Goal: Task Accomplishment & Management: Use online tool/utility

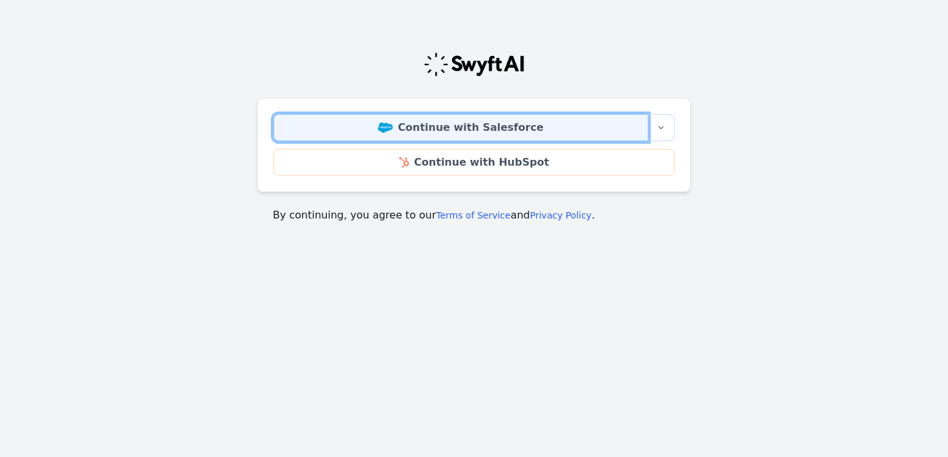
click at [406, 135] on link "Continue with Salesforce" at bounding box center [461, 127] width 375 height 27
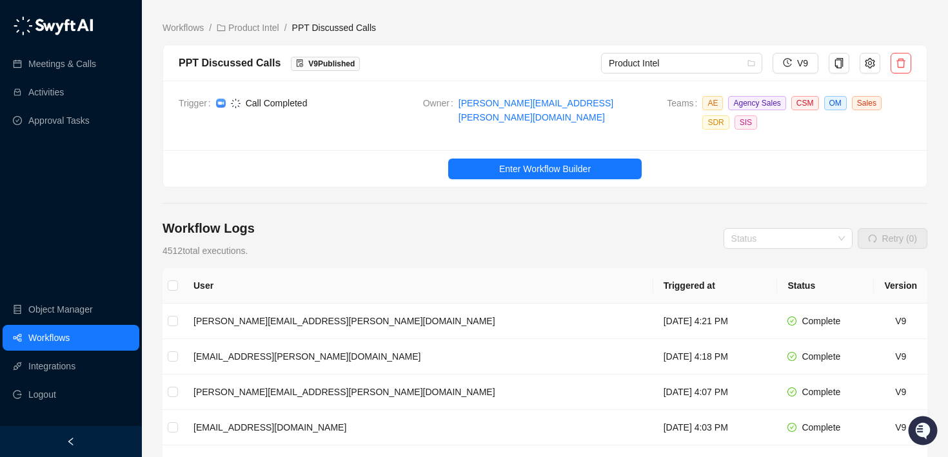
click at [324, 125] on td "Trigger Call Completed" at bounding box center [301, 115] width 245 height 39
click at [492, 167] on button "Enter Workflow Builder" at bounding box center [545, 169] width 194 height 21
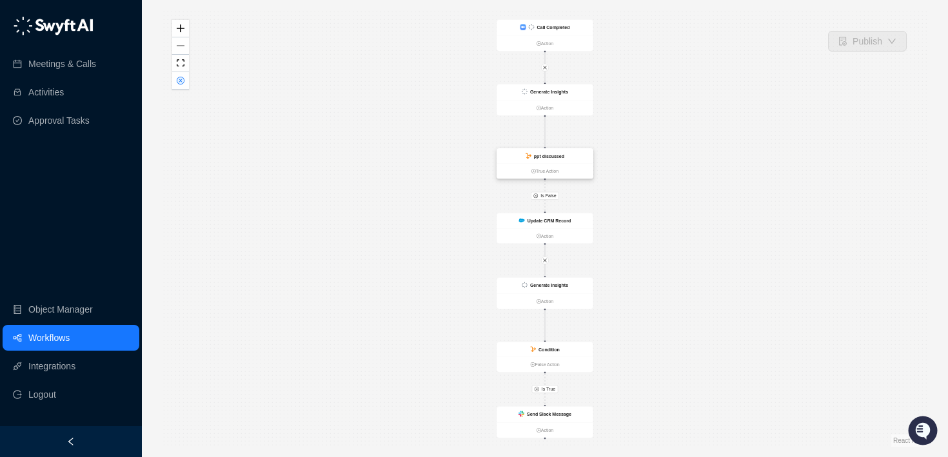
click at [543, 154] on strong "ppt discussed" at bounding box center [549, 156] width 30 height 5
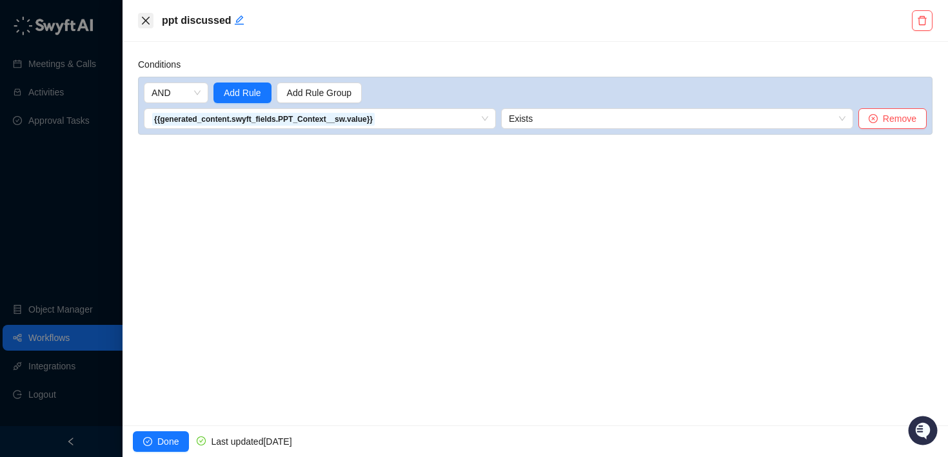
click at [143, 23] on icon "close" at bounding box center [146, 21] width 8 height 8
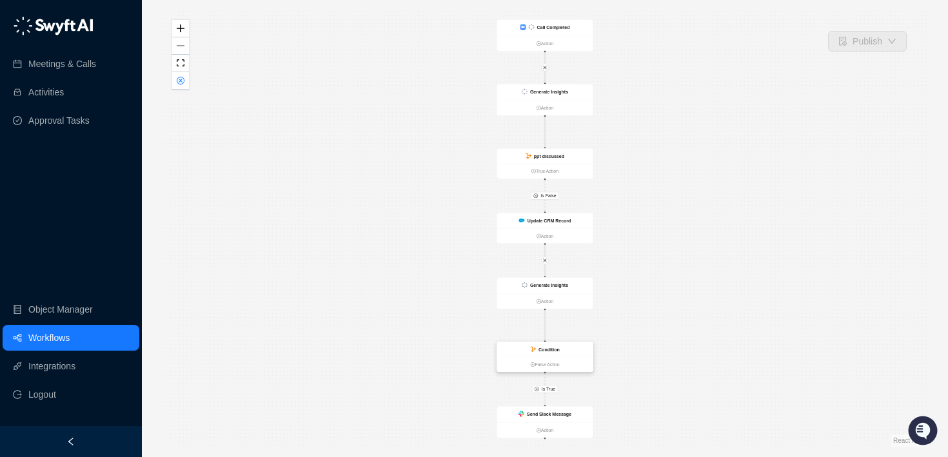
click at [556, 348] on strong "Condition" at bounding box center [549, 349] width 21 height 5
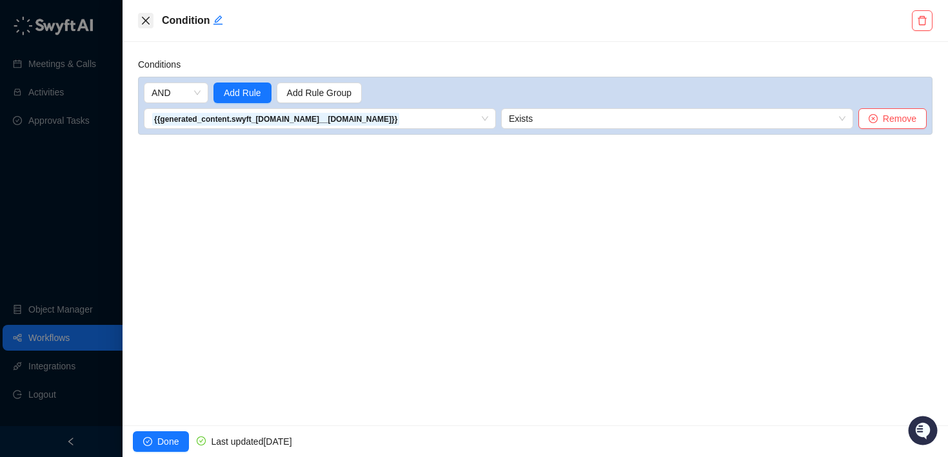
click at [139, 14] on button "Close" at bounding box center [145, 20] width 15 height 15
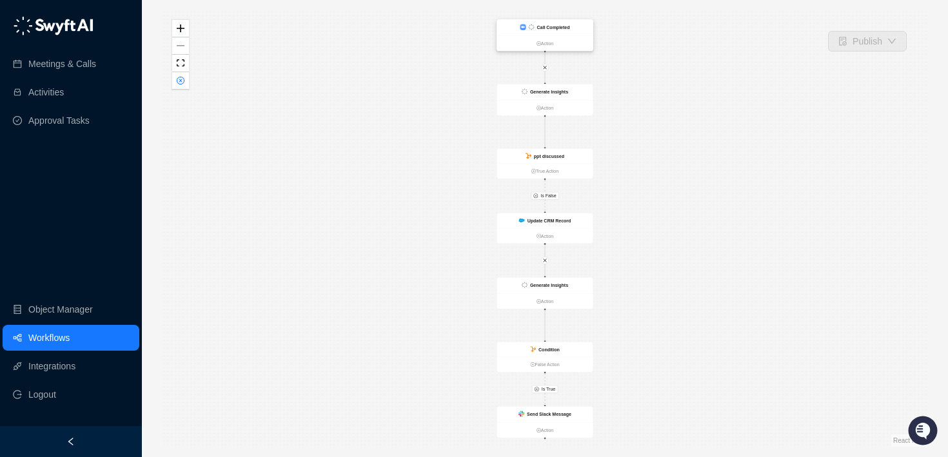
click at [563, 29] on strong "Call Completed" at bounding box center [553, 27] width 33 height 5
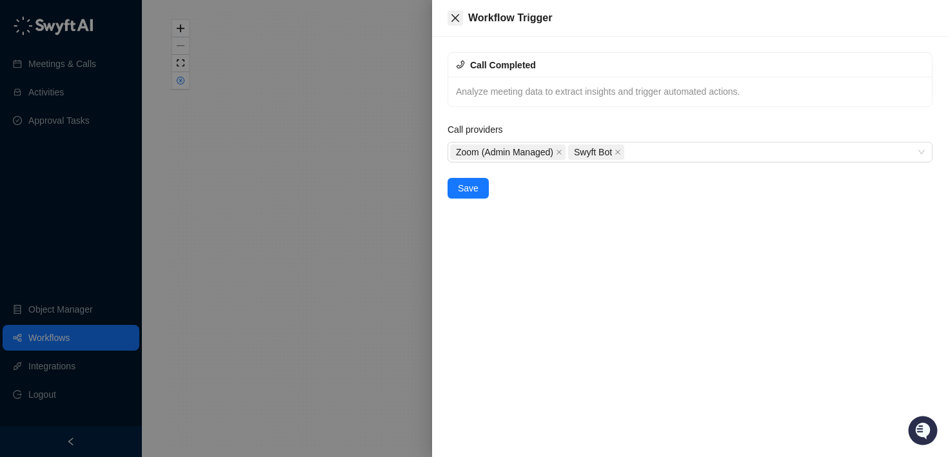
click at [456, 18] on icon "close" at bounding box center [456, 18] width 8 height 8
